Goal: Task Accomplishment & Management: Use online tool/utility

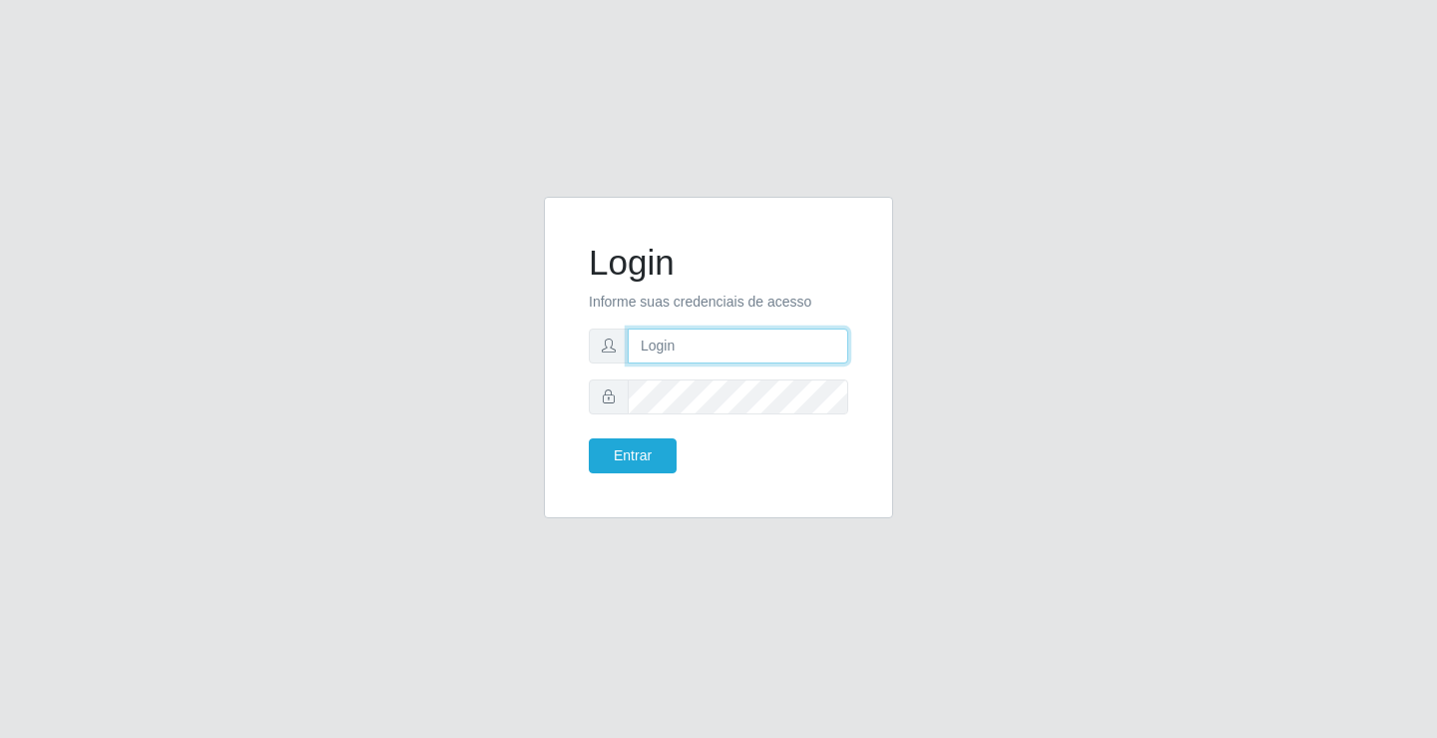
click at [723, 347] on input "text" at bounding box center [738, 345] width 221 height 35
type input "[PERSON_NAME]"
click at [589, 438] on button "Entrar" at bounding box center [633, 455] width 88 height 35
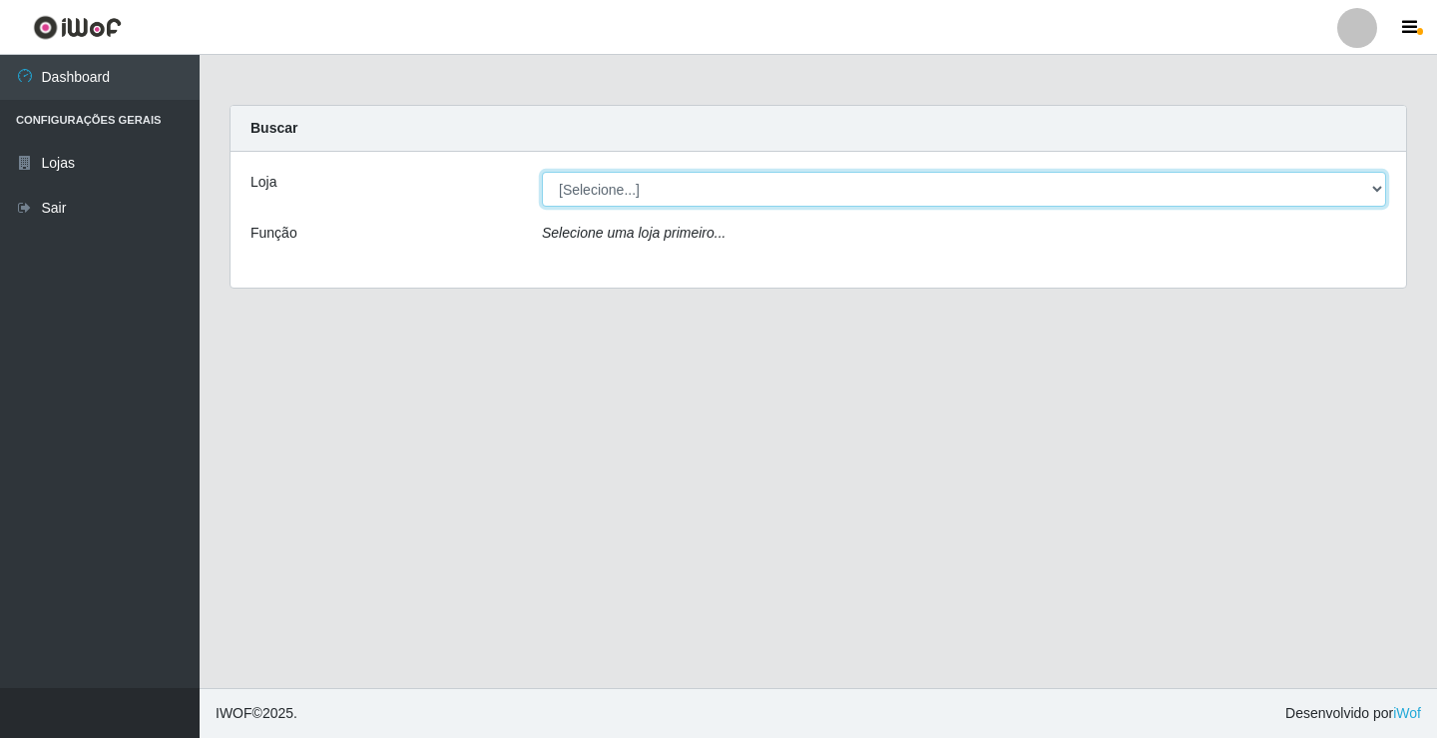
click at [580, 198] on select "[Selecione...] Ideal - Conceição" at bounding box center [964, 189] width 844 height 35
select select "231"
click at [542, 172] on select "[Selecione...] Ideal - Conceição" at bounding box center [964, 189] width 844 height 35
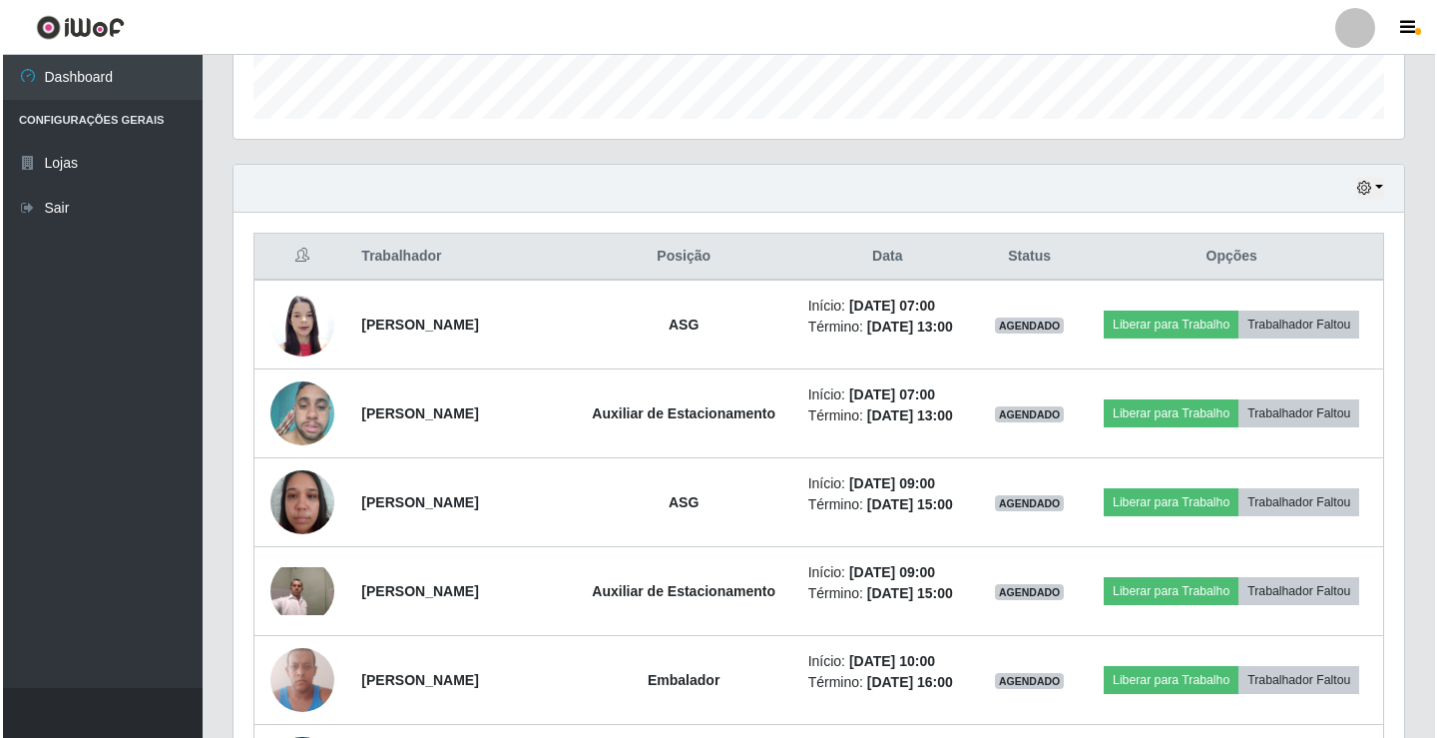
scroll to position [699, 0]
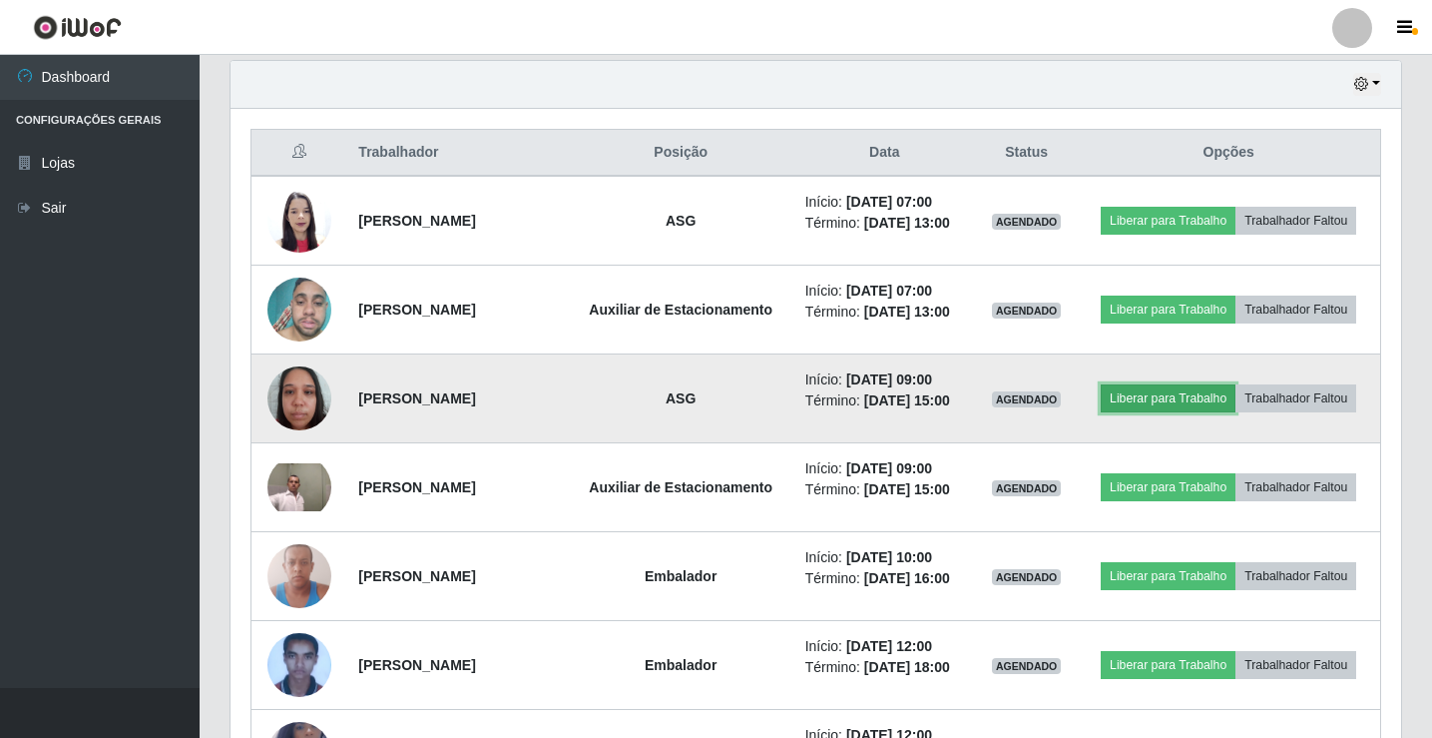
click at [1226, 412] on button "Liberar para Trabalho" at bounding box center [1168, 398] width 135 height 28
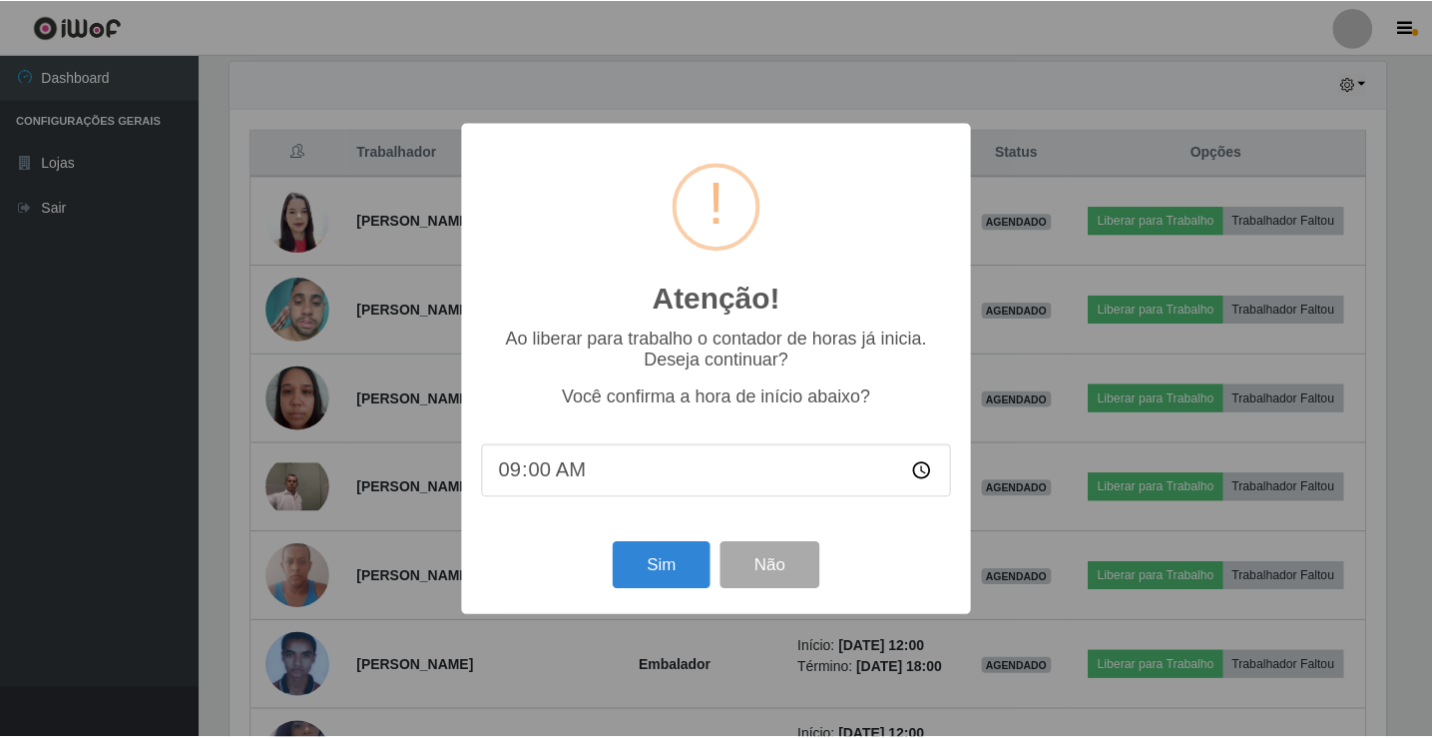
scroll to position [414, 1161]
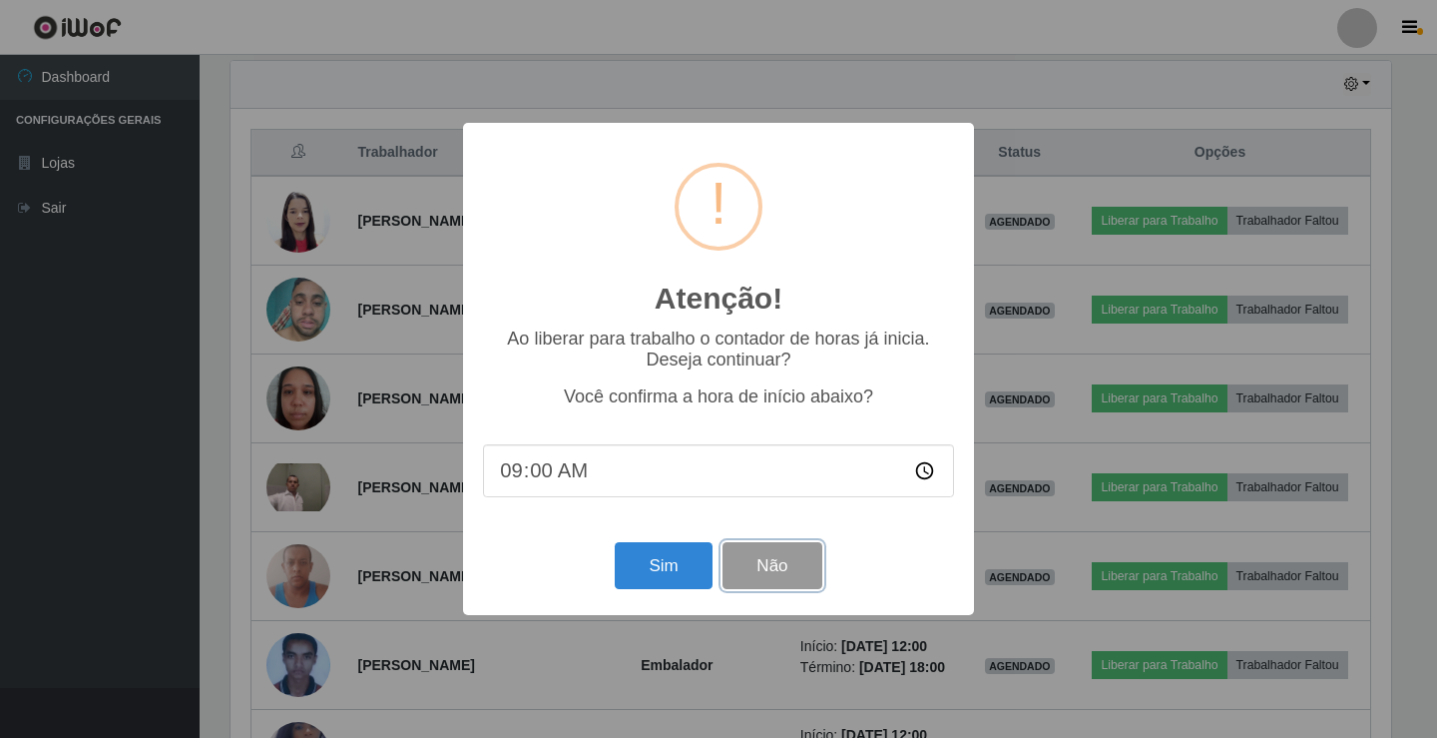
click at [789, 565] on button "Não" at bounding box center [772, 565] width 99 height 47
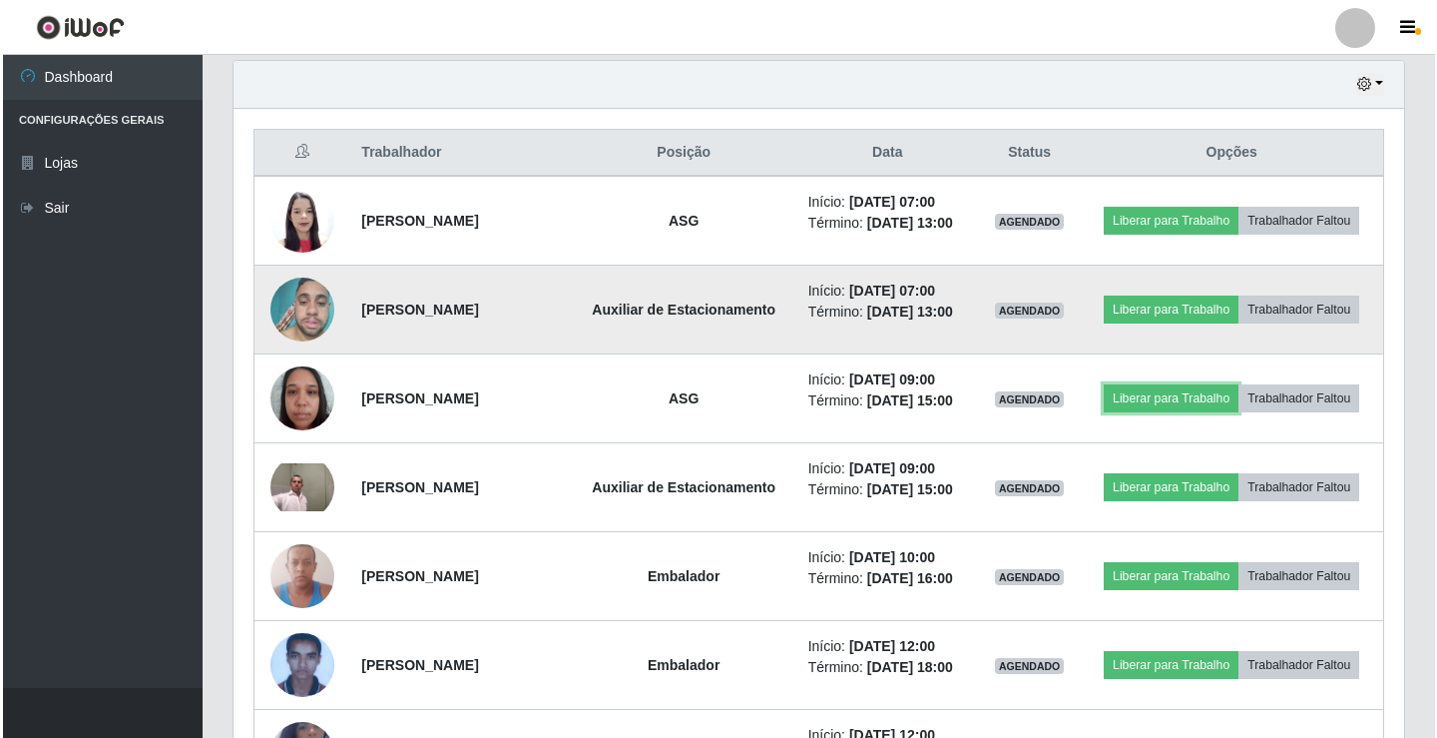
scroll to position [414, 1171]
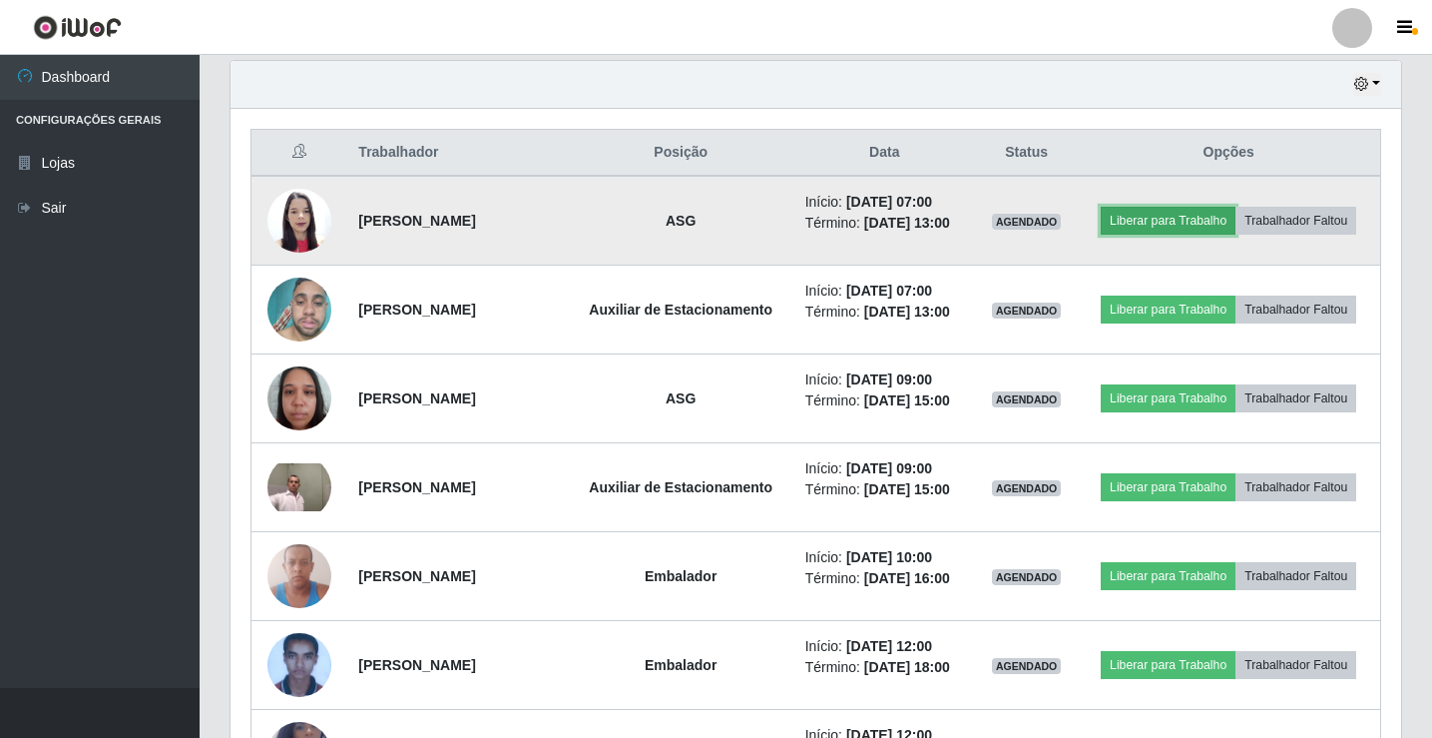
click at [1236, 210] on button "Liberar para Trabalho" at bounding box center [1168, 221] width 135 height 28
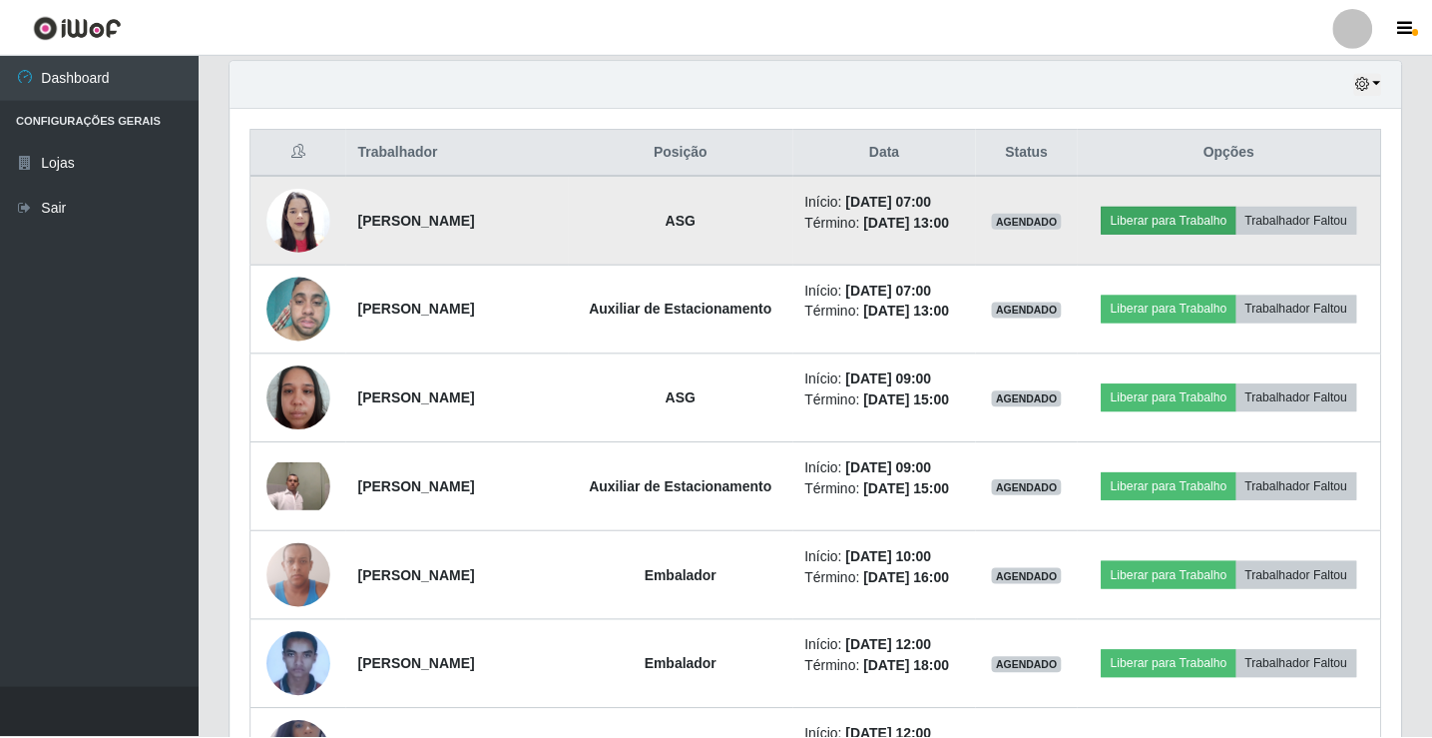
scroll to position [414, 1161]
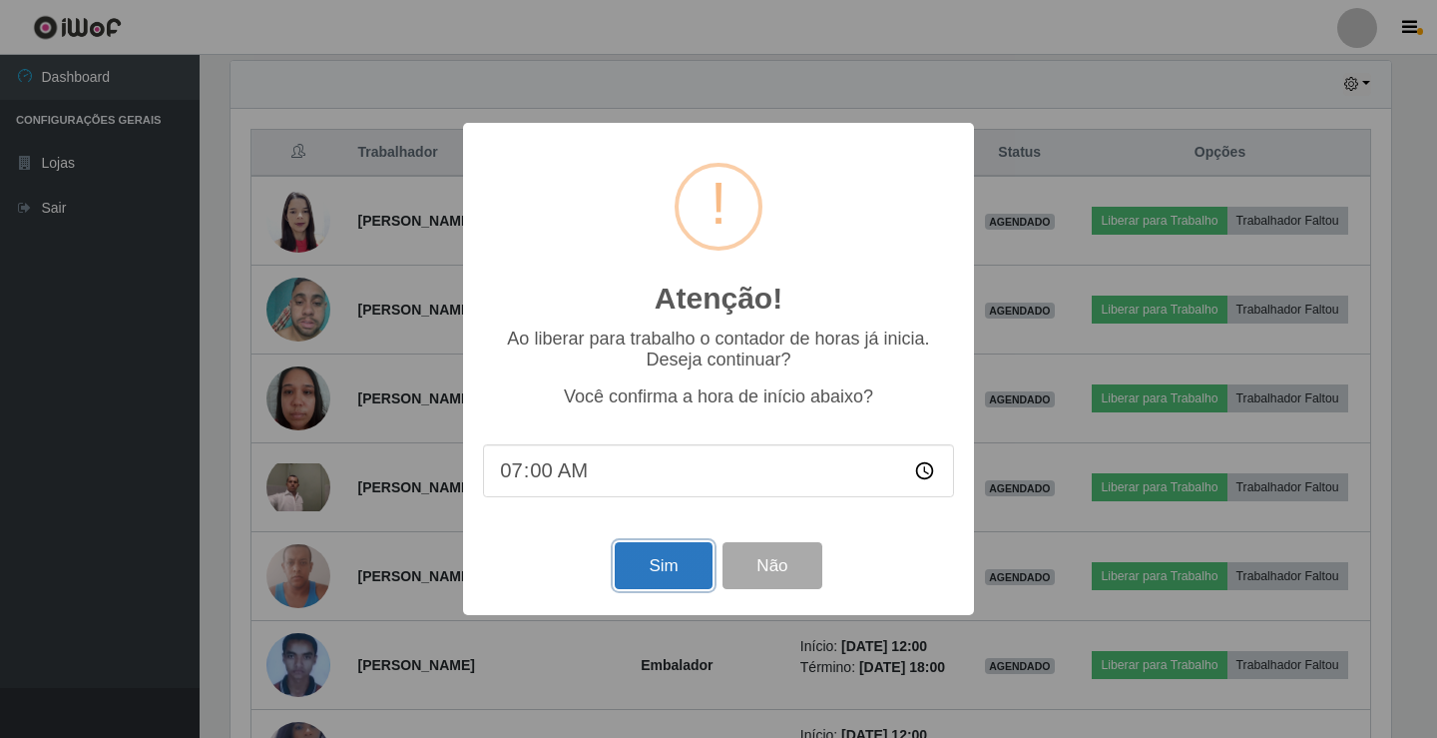
click at [662, 568] on button "Sim" at bounding box center [663, 565] width 97 height 47
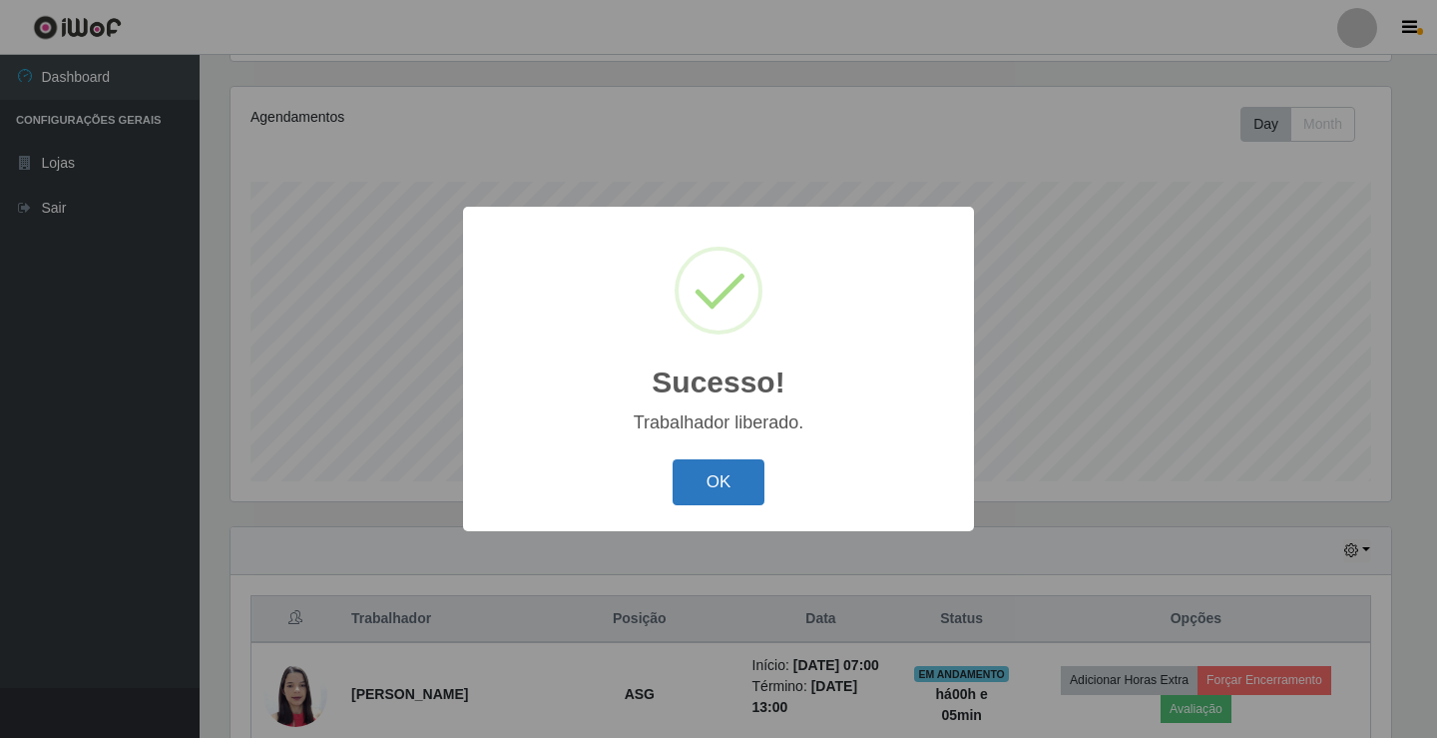
click at [742, 489] on button "OK" at bounding box center [719, 482] width 93 height 47
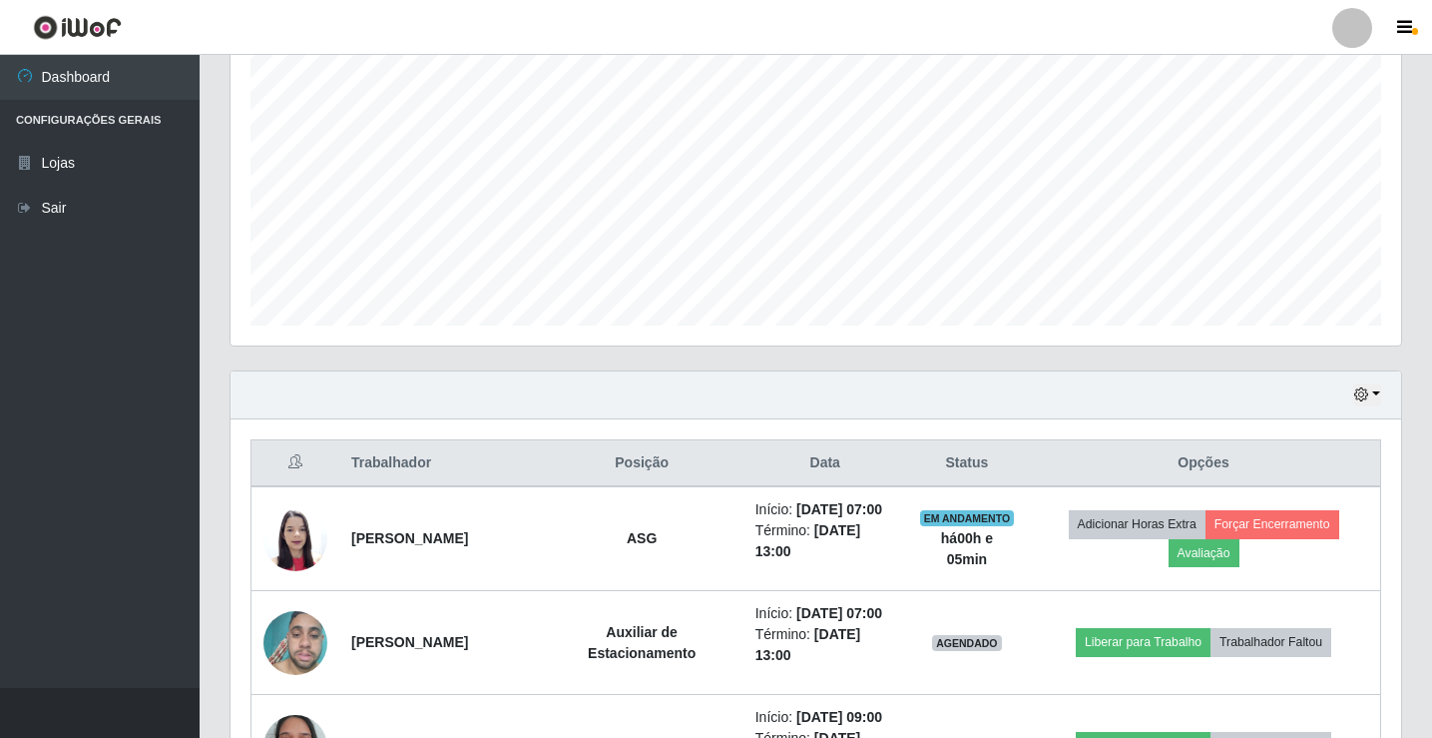
scroll to position [632, 0]
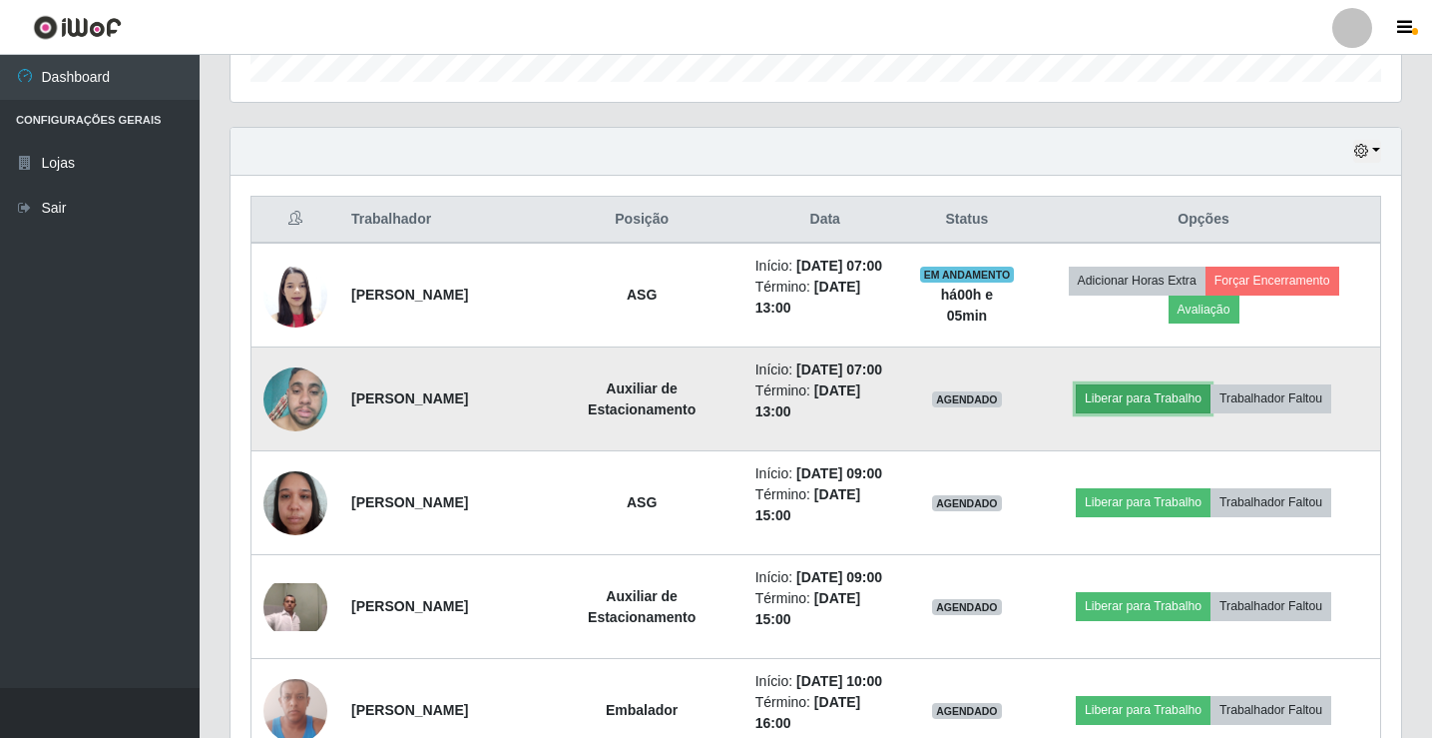
click at [1145, 412] on button "Liberar para Trabalho" at bounding box center [1143, 398] width 135 height 28
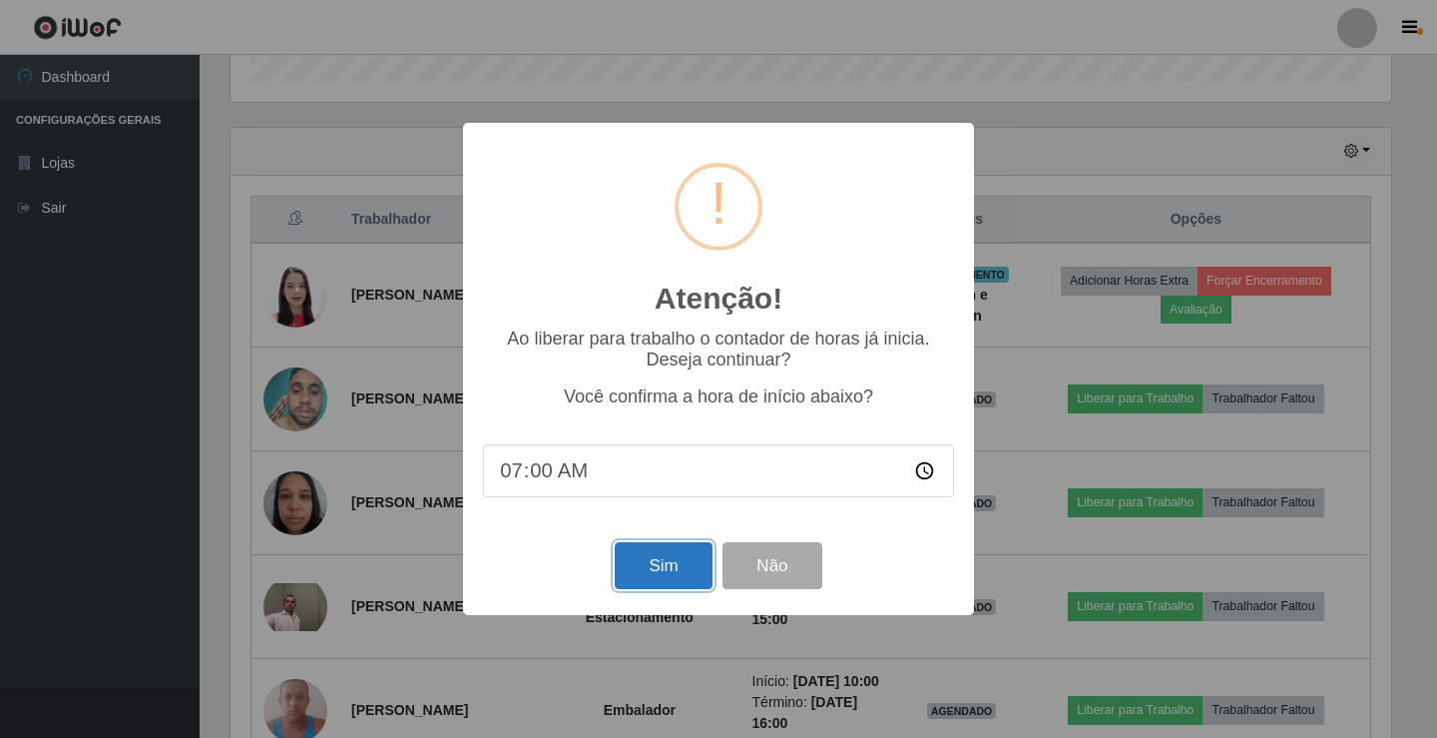
click at [685, 569] on button "Sim" at bounding box center [663, 565] width 97 height 47
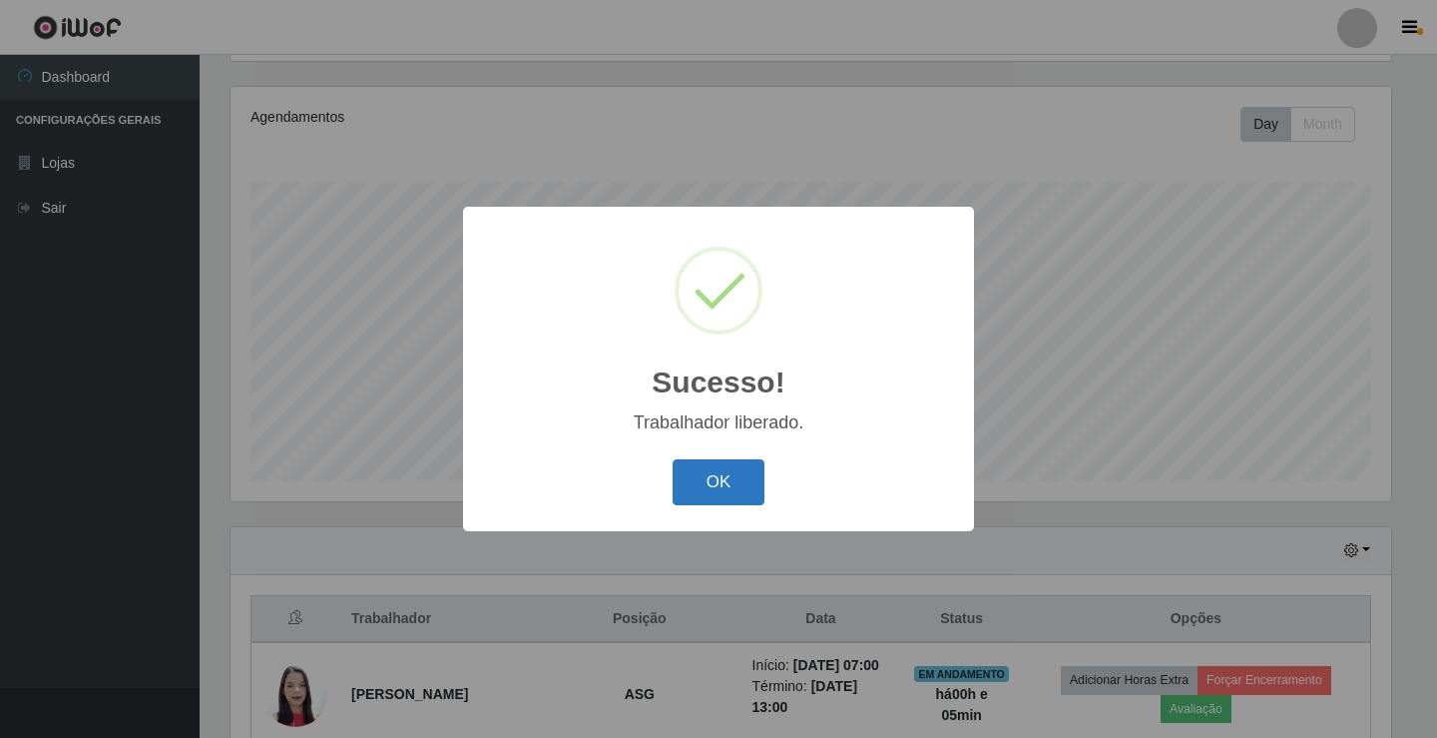
click at [731, 481] on button "OK" at bounding box center [719, 482] width 93 height 47
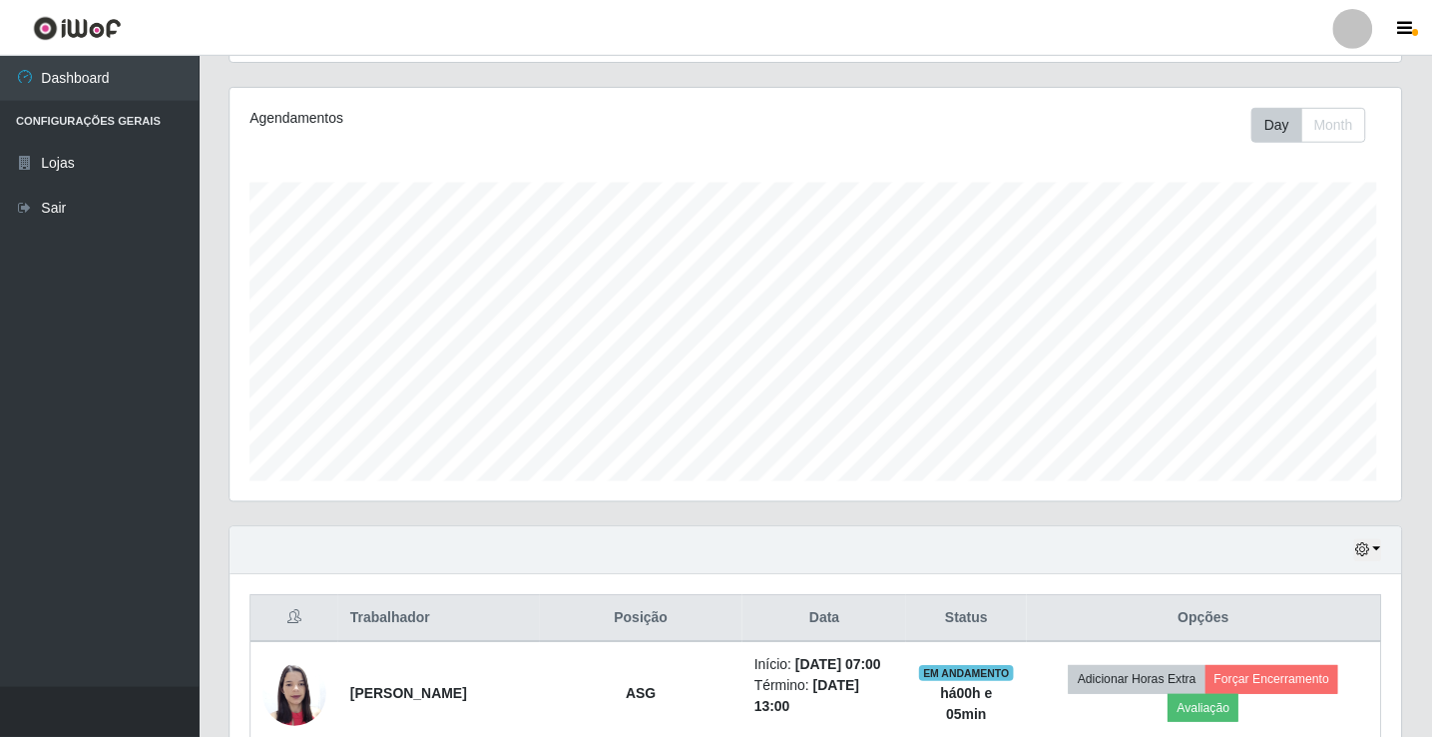
scroll to position [414, 1171]
click at [1353, 26] on div at bounding box center [1352, 28] width 40 height 40
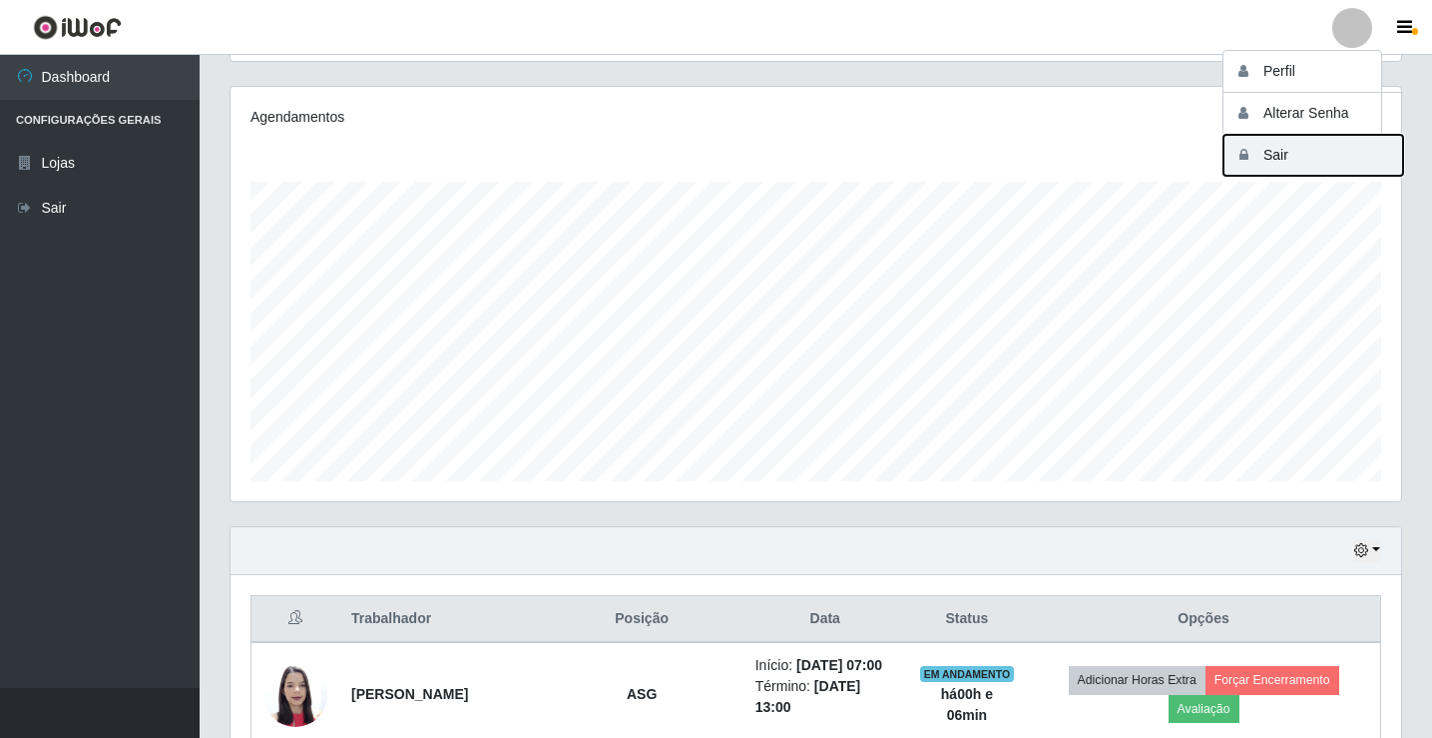
click at [1287, 172] on button "Sair" at bounding box center [1314, 155] width 180 height 41
